Goal: Information Seeking & Learning: Learn about a topic

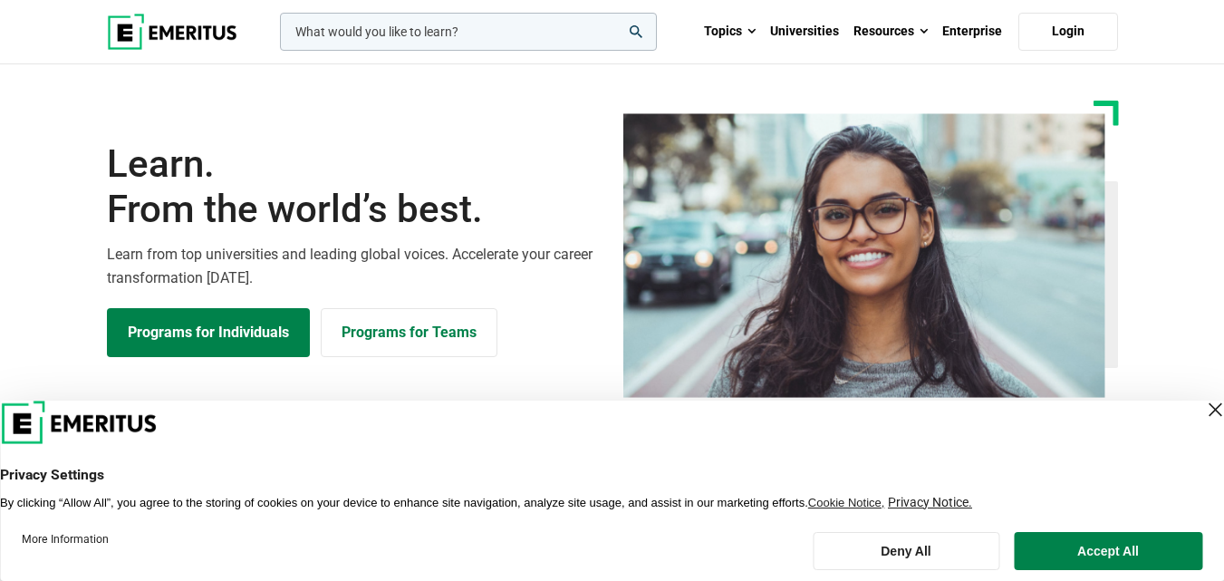
click at [1205, 408] on div "Close Layer" at bounding box center [1215, 409] width 25 height 25
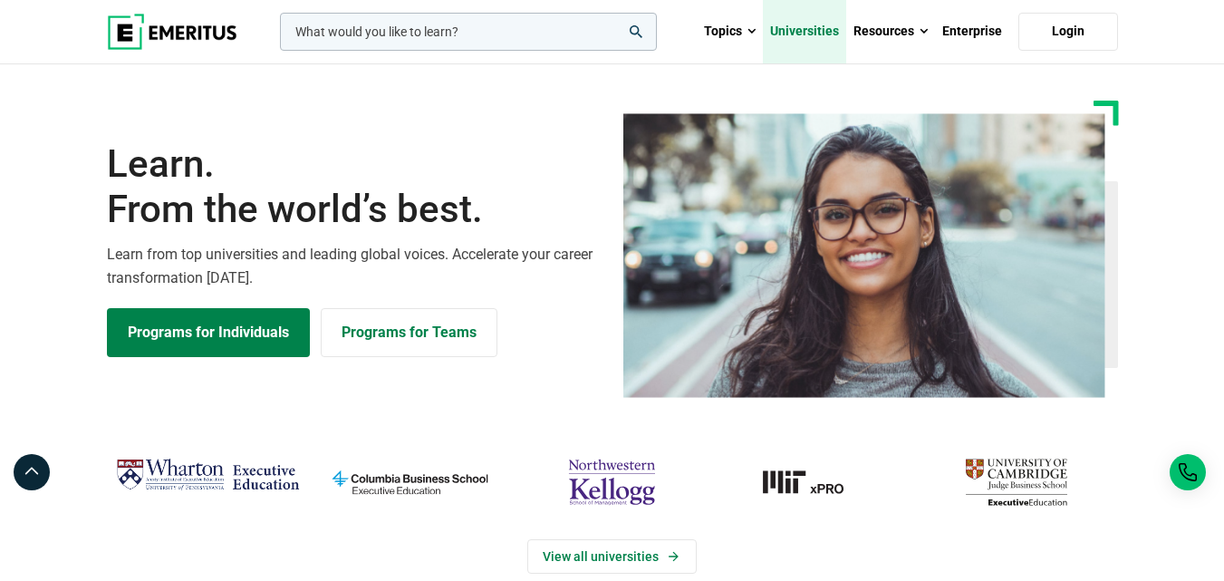
click at [788, 27] on link "Universities" at bounding box center [804, 31] width 83 height 63
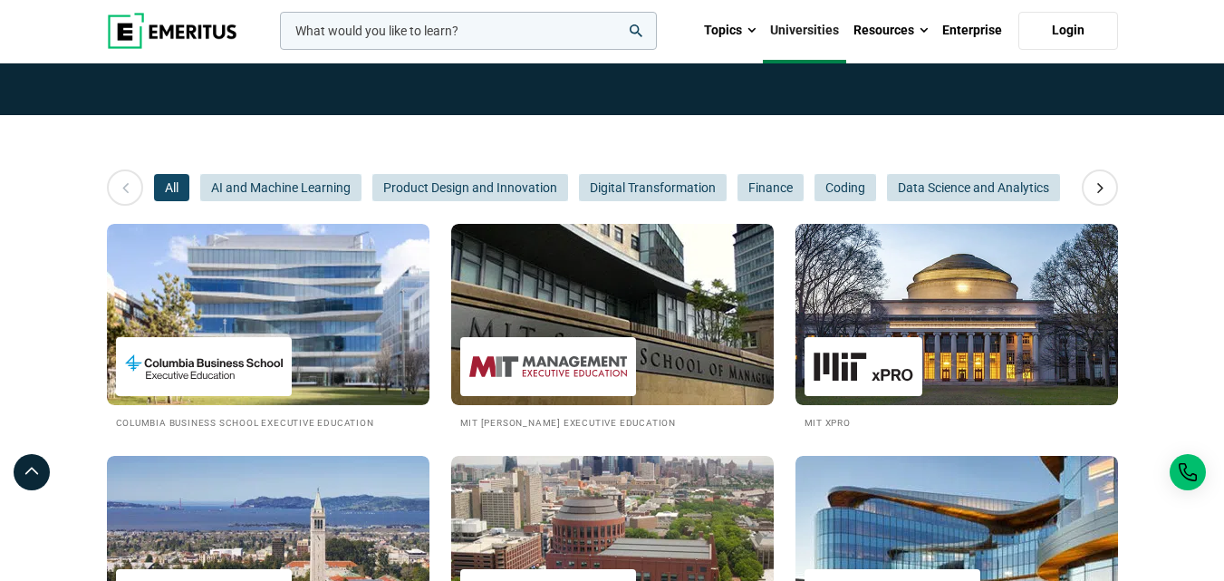
scroll to position [91, 0]
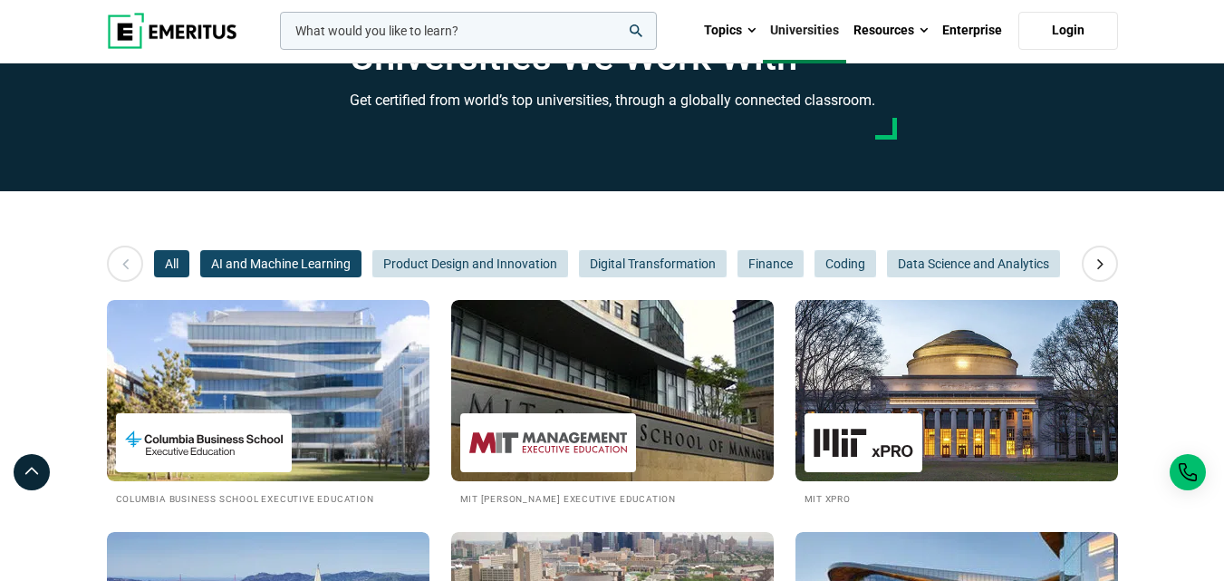
click at [275, 260] on span "AI and Machine Learning" at bounding box center [280, 263] width 161 height 27
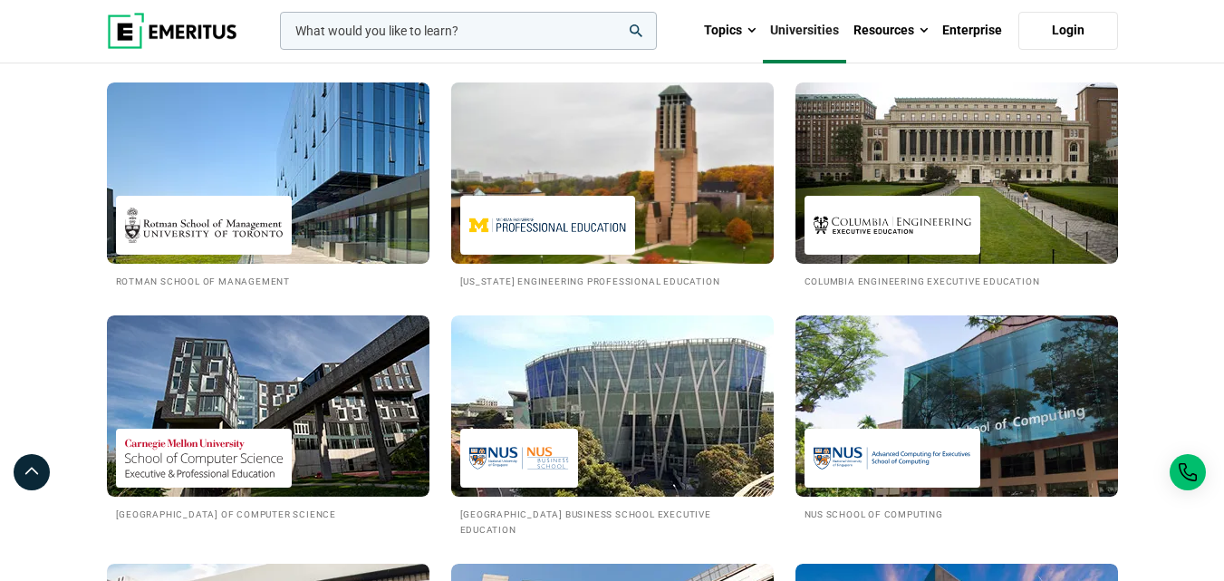
scroll to position [906, 0]
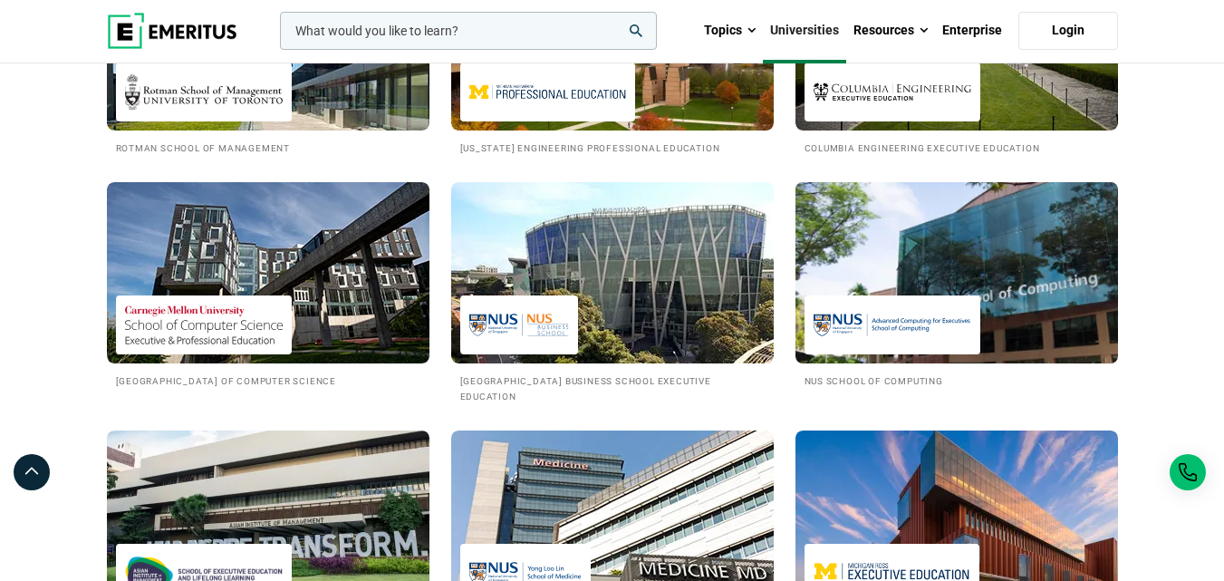
click at [826, 322] on img at bounding box center [893, 324] width 158 height 41
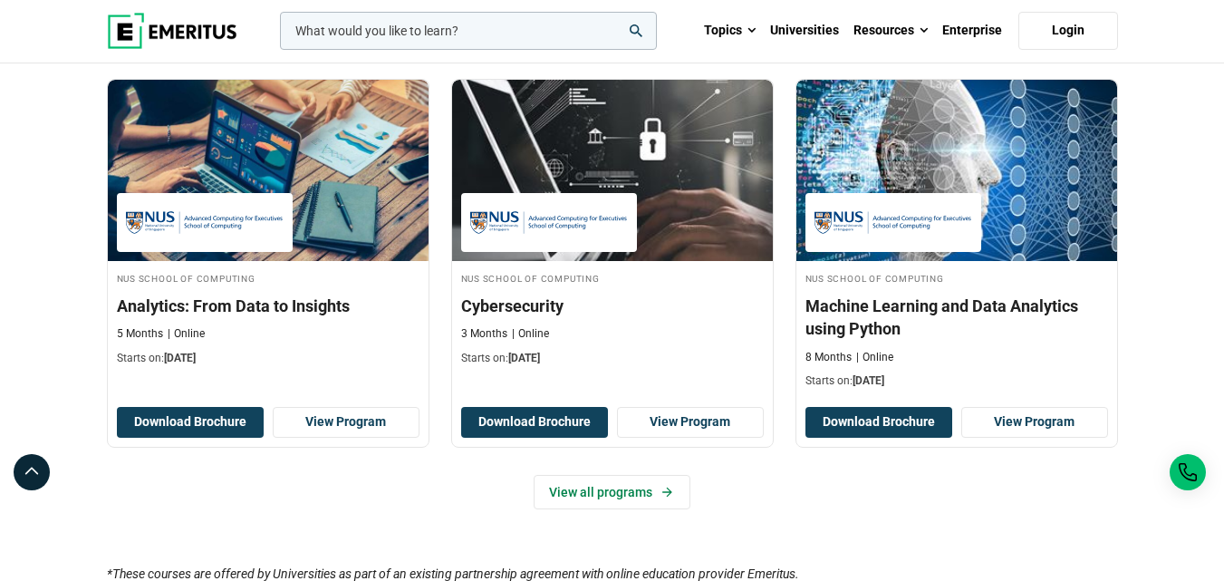
scroll to position [1178, 0]
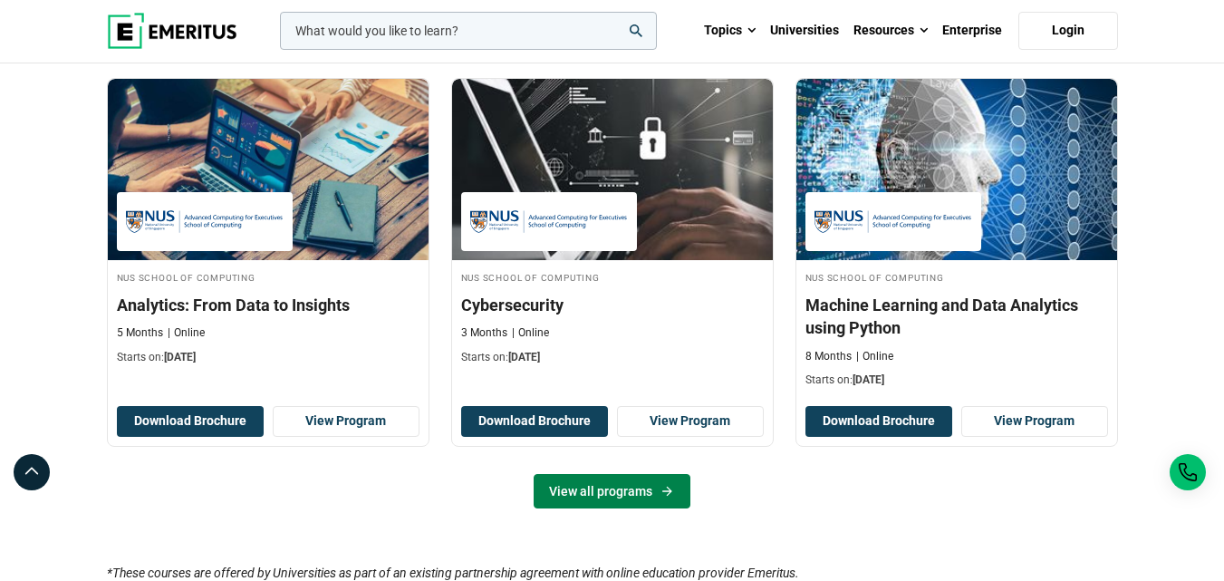
click at [580, 492] on link "View all programs" at bounding box center [612, 491] width 157 height 34
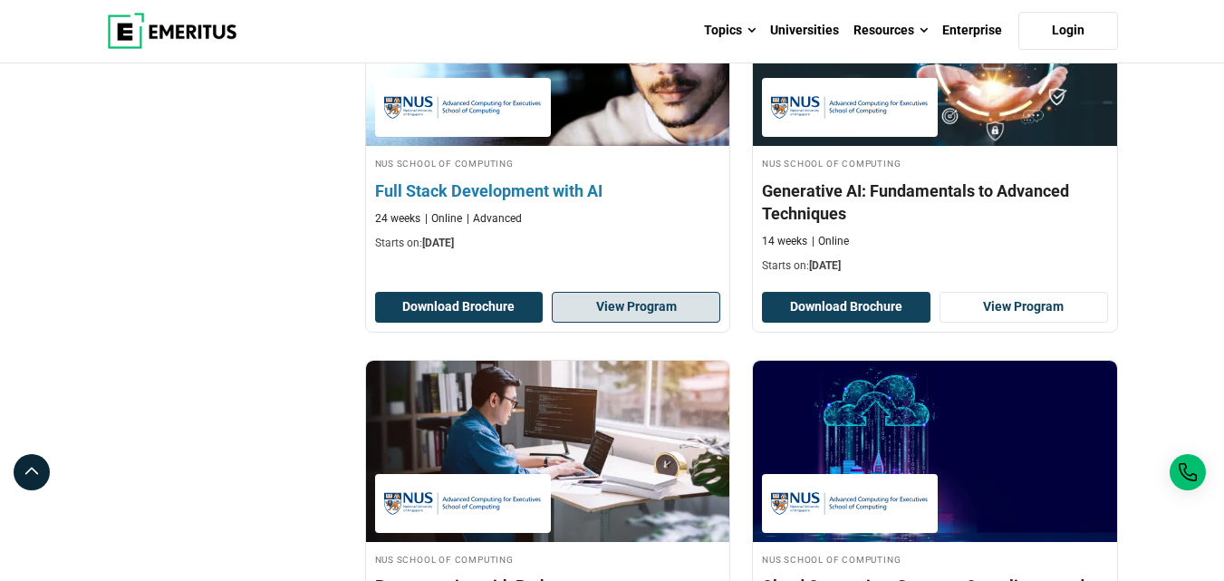
scroll to position [1087, 0]
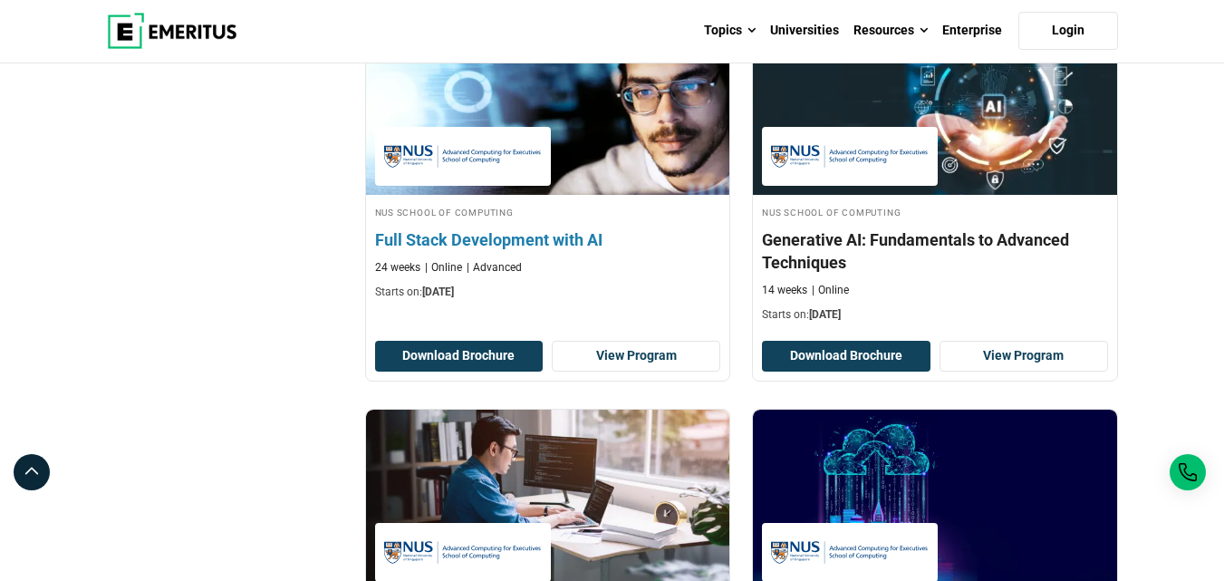
click at [566, 246] on h4 "Full Stack Development with AI" at bounding box center [548, 239] width 346 height 23
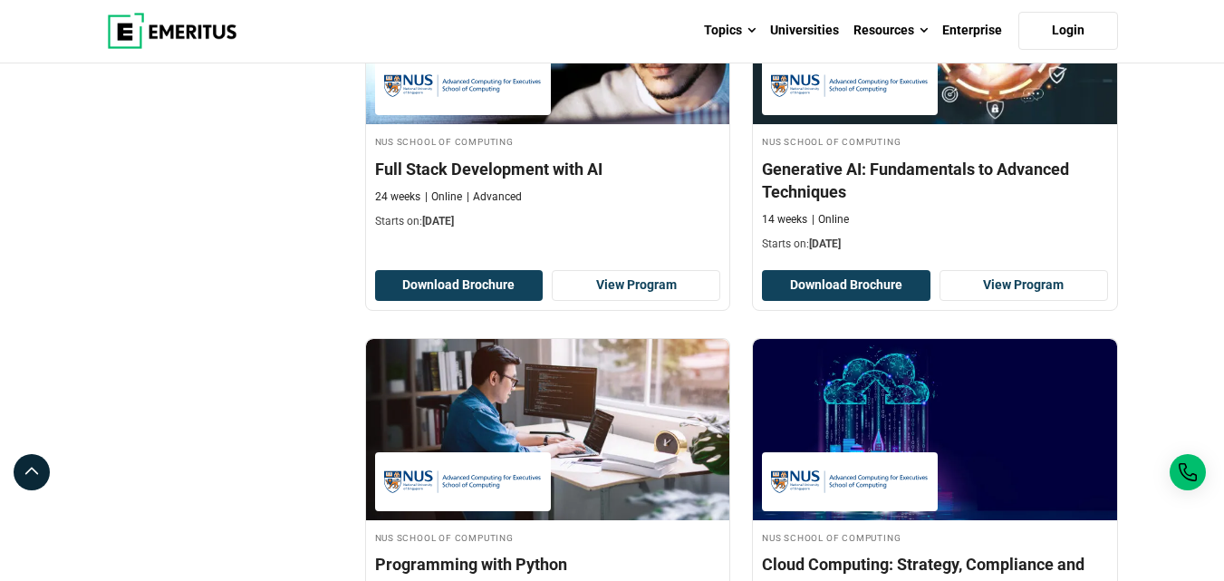
scroll to position [1178, 0]
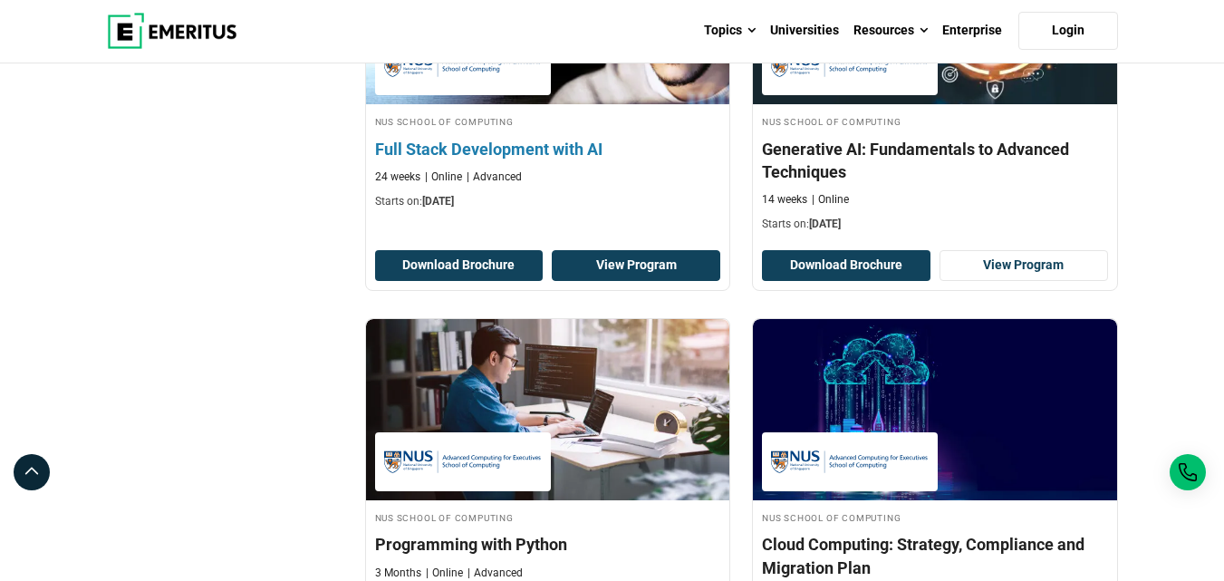
click at [669, 264] on link "View Program" at bounding box center [636, 265] width 169 height 31
